Goal: Transaction & Acquisition: Book appointment/travel/reservation

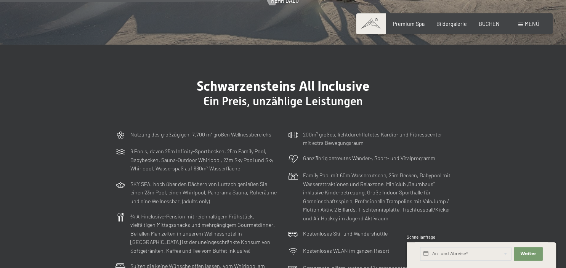
scroll to position [1852, 0]
click at [529, 24] on span "Menü" at bounding box center [532, 24] width 14 height 6
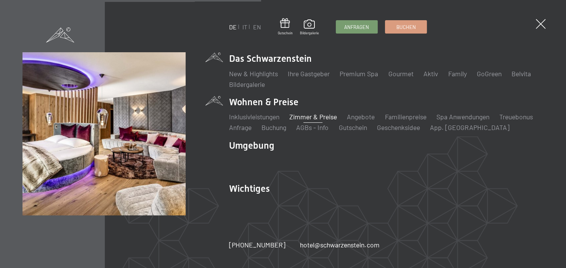
click at [321, 118] on link "Zimmer & Preise" at bounding box center [313, 116] width 48 height 8
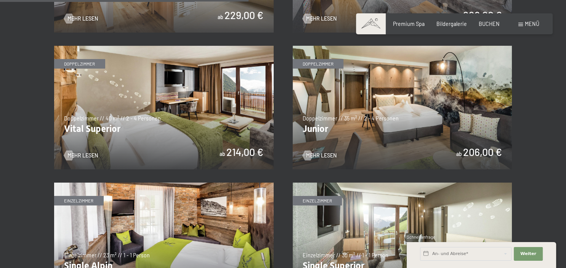
scroll to position [926, 0]
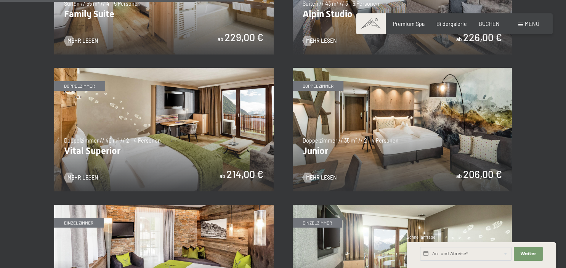
click at [230, 165] on img at bounding box center [164, 130] width 220 height 124
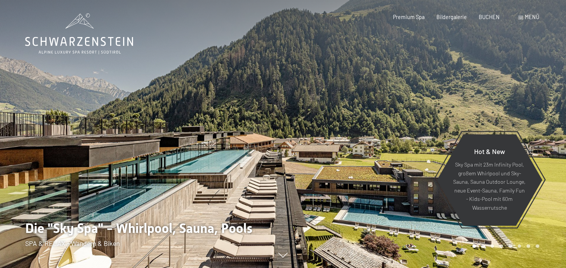
click at [530, 15] on span "Menü" at bounding box center [532, 17] width 14 height 6
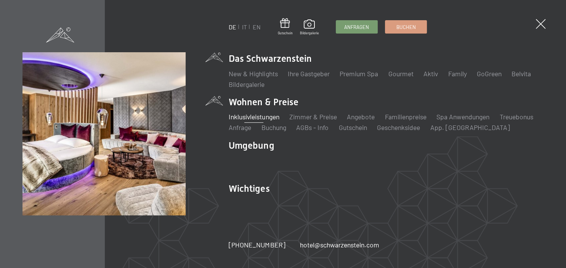
click at [252, 117] on link "Inklusivleistungen" at bounding box center [254, 116] width 50 height 8
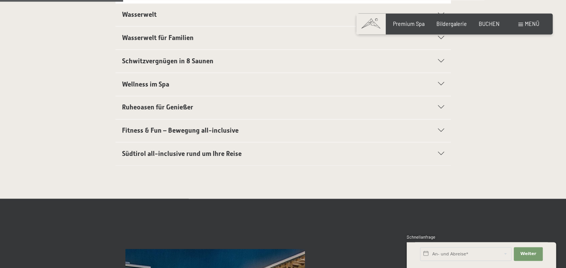
scroll to position [282, 0]
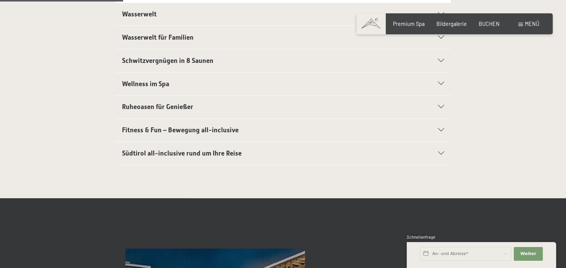
click at [442, 151] on div "Südtirol all-inclusive rund um Ihre Reise" at bounding box center [283, 153] width 322 height 23
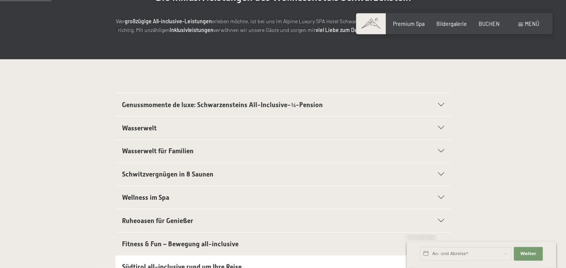
scroll to position [116, 0]
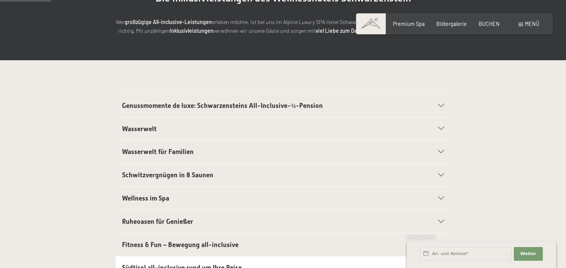
click at [442, 106] on icon at bounding box center [441, 105] width 6 height 3
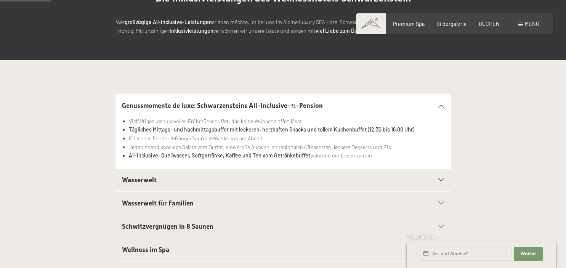
scroll to position [156, 0]
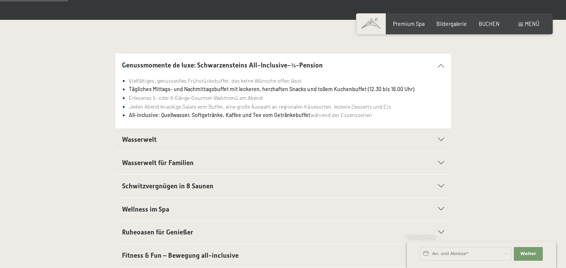
click at [440, 139] on icon at bounding box center [441, 139] width 6 height 3
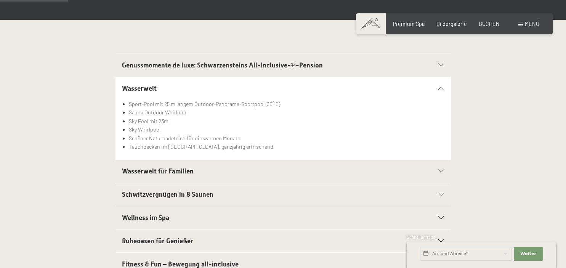
click at [440, 170] on div "Wasserwelt für Familien" at bounding box center [283, 171] width 322 height 23
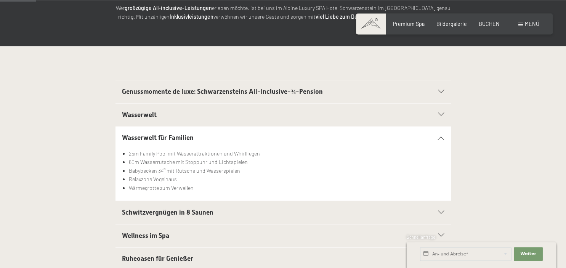
scroll to position [76, 0]
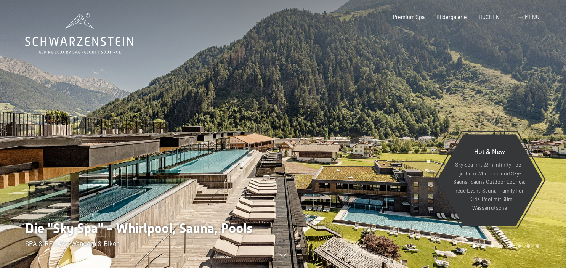
click at [532, 15] on span "Menü" at bounding box center [532, 17] width 14 height 6
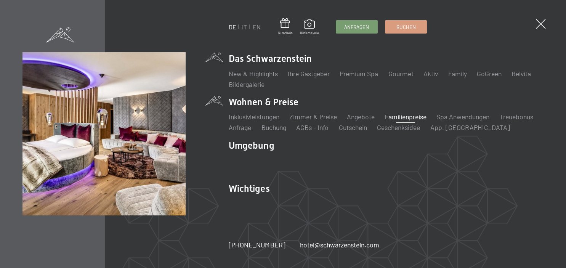
click at [409, 117] on link "Familienpreise" at bounding box center [406, 116] width 42 height 8
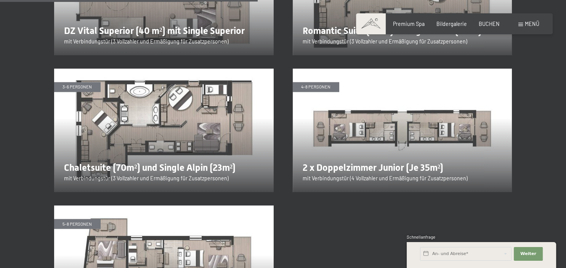
scroll to position [1328, 0]
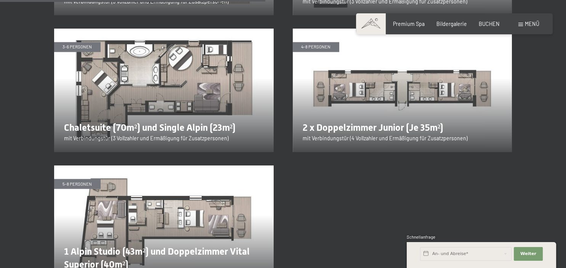
click at [407, 92] on img at bounding box center [403, 91] width 220 height 124
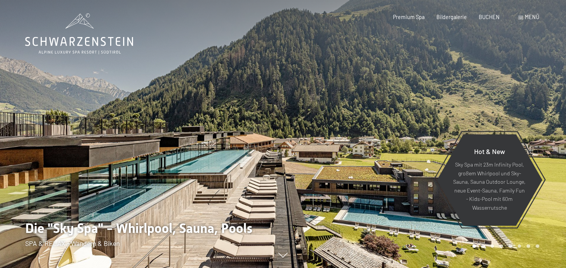
click at [527, 19] on span "Menü" at bounding box center [532, 17] width 14 height 6
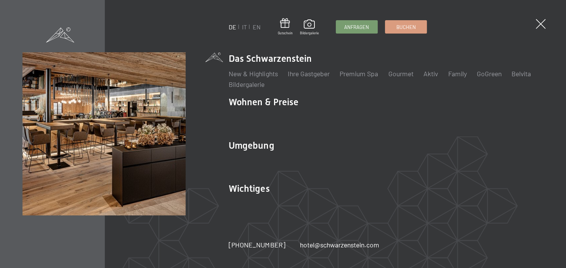
click at [527, 19] on div "Buchen Anfragen Premium Spa Bildergalerie BUCHEN Menü DE IT EN Gutschein Bilder…" at bounding box center [454, 17] width 170 height 8
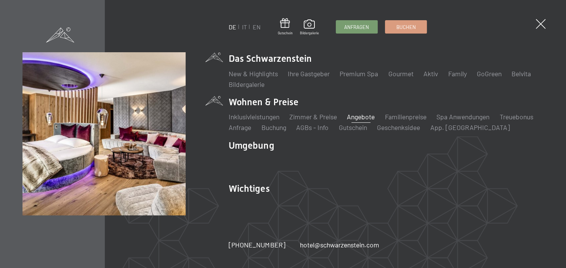
click at [369, 119] on link "Angebote" at bounding box center [361, 116] width 28 height 8
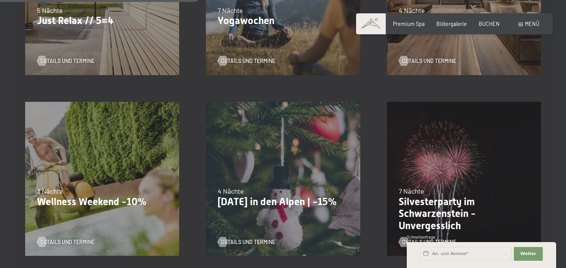
scroll to position [483, 0]
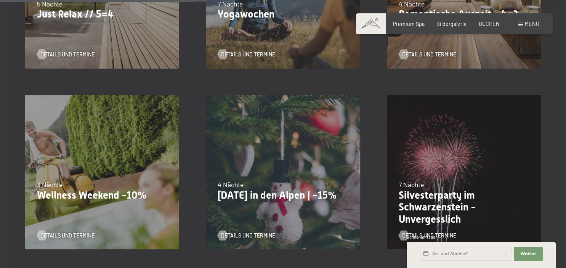
click at [108, 188] on div "3 Nächte" at bounding box center [102, 185] width 130 height 10
click at [79, 236] on span "Details und Termine" at bounding box center [75, 236] width 54 height 8
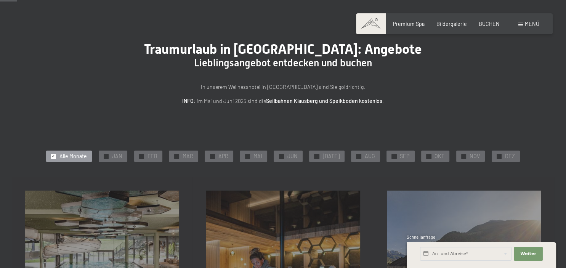
scroll to position [40, 0]
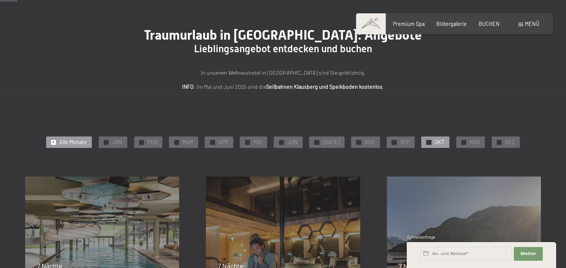
click at [440, 141] on span "OKT" at bounding box center [440, 142] width 10 height 8
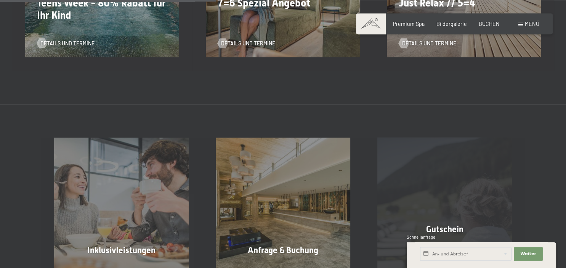
scroll to position [241, 0]
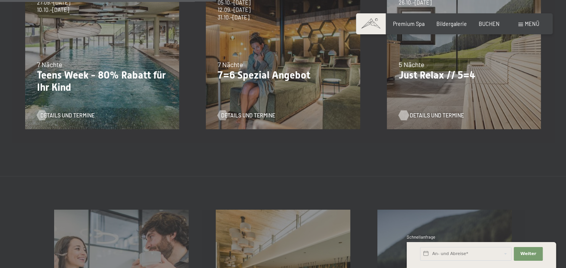
click at [427, 114] on span "Details und Termine" at bounding box center [437, 116] width 54 height 8
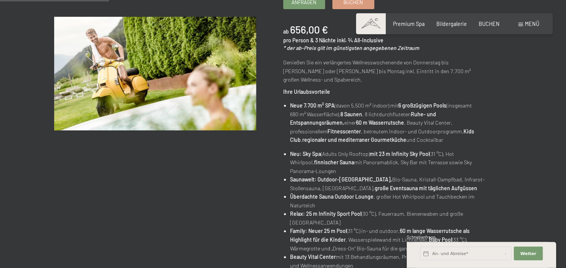
scroll to position [161, 0]
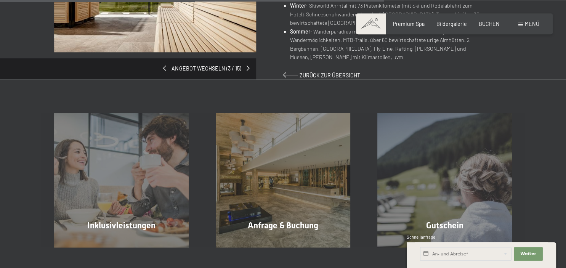
scroll to position [644, 0]
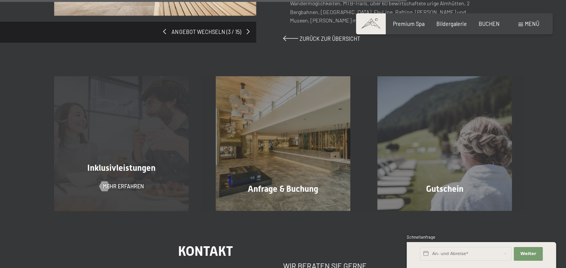
click at [133, 162] on div "Inklusivleistungen" at bounding box center [122, 168] width 162 height 12
